Goal: Information Seeking & Learning: Learn about a topic

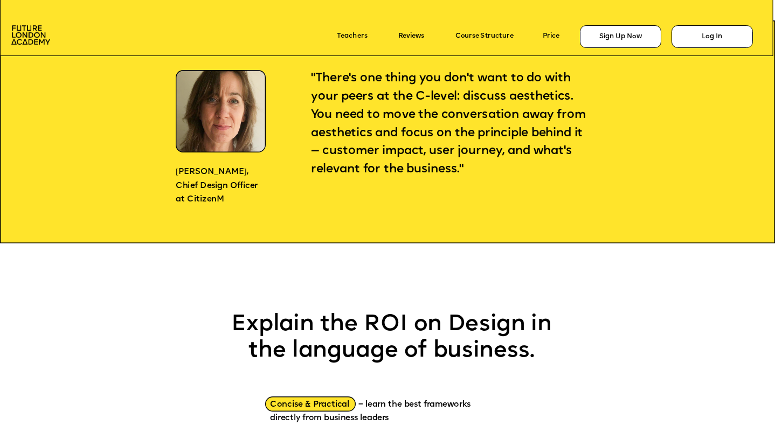
scroll to position [903, 0]
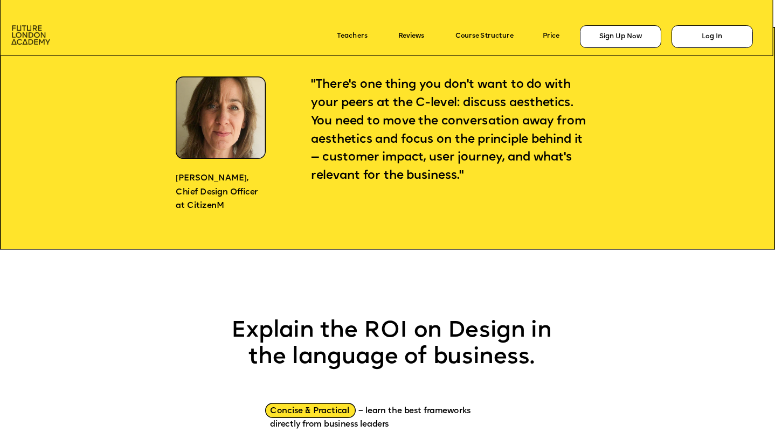
click at [31, 34] on img at bounding box center [30, 35] width 39 height 20
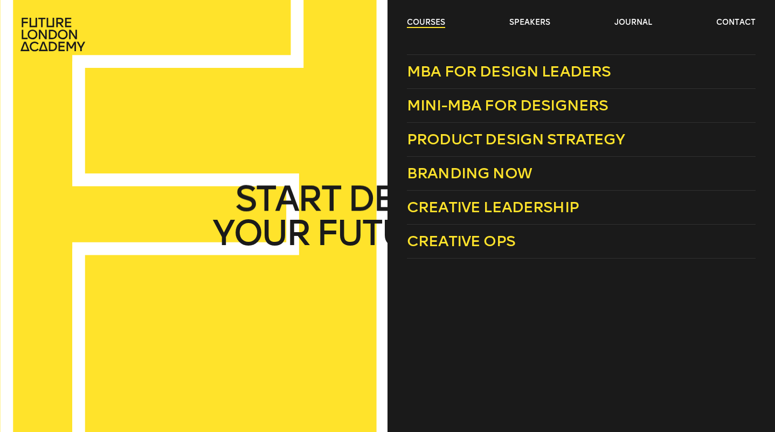
click at [425, 20] on link "courses" at bounding box center [426, 22] width 38 height 11
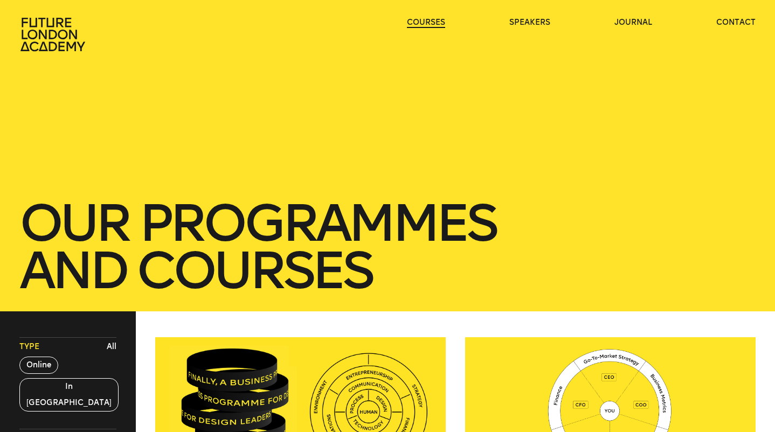
click at [425, 20] on link "courses" at bounding box center [426, 22] width 38 height 11
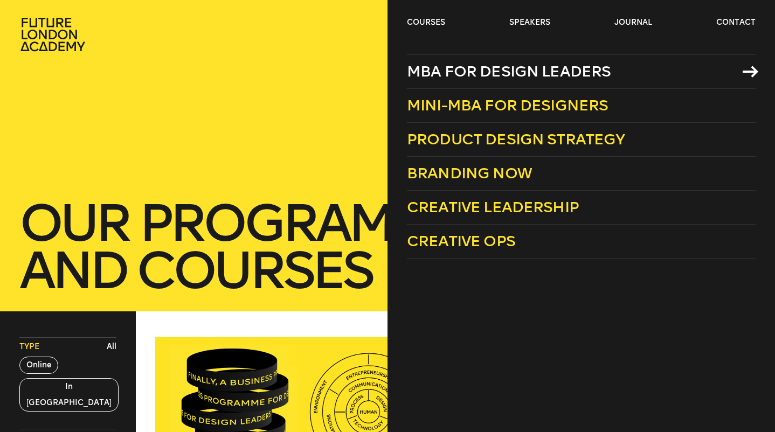
click at [449, 71] on span "MBA for Design Leaders" at bounding box center [509, 71] width 204 height 18
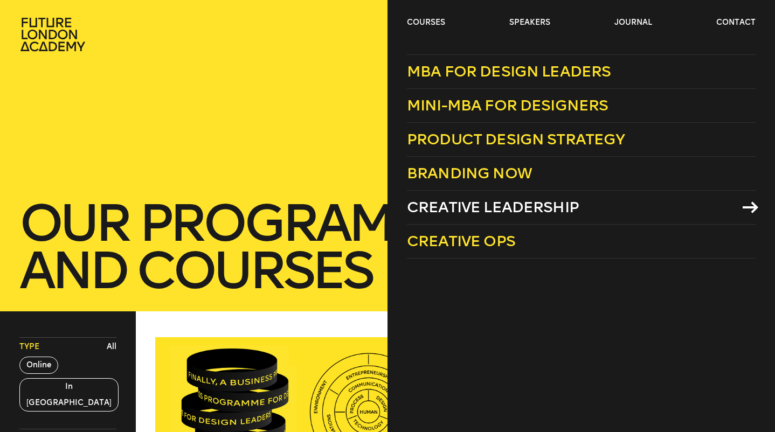
click at [447, 207] on span "Creative Leadership" at bounding box center [493, 207] width 172 height 18
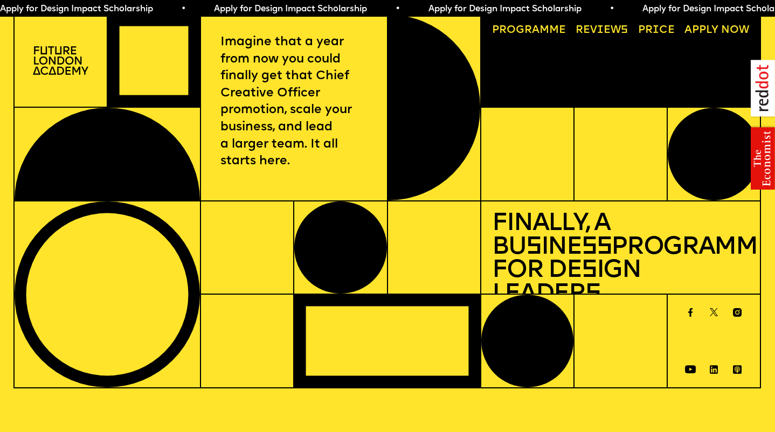
click at [543, 31] on link "Progr a mme" at bounding box center [528, 31] width 85 height 22
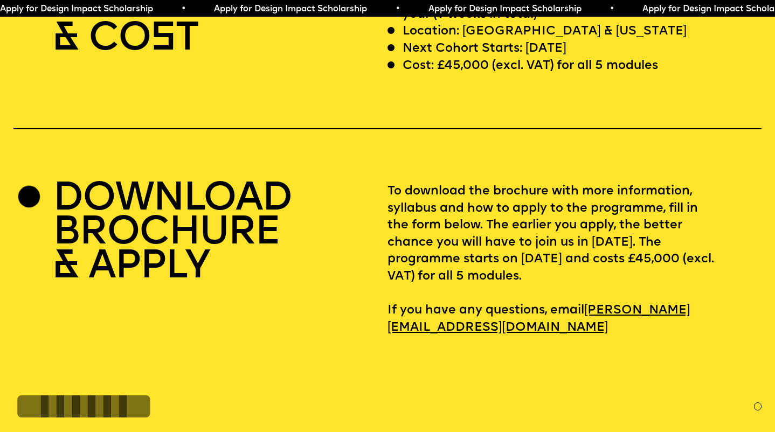
scroll to position [3228, 0]
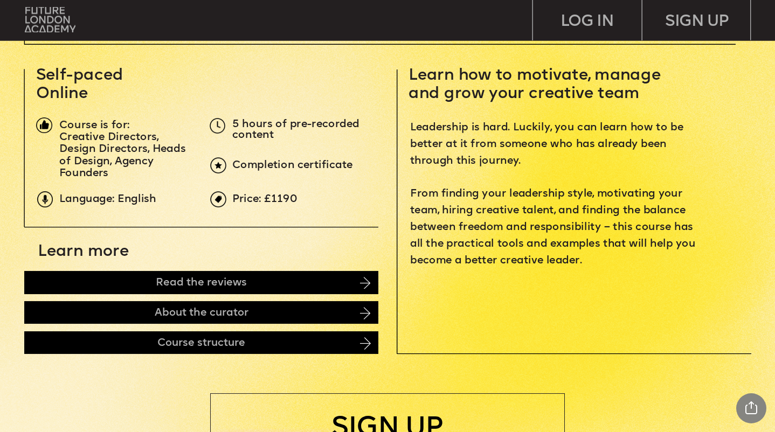
scroll to position [347, 0]
